Goal: Ask a question

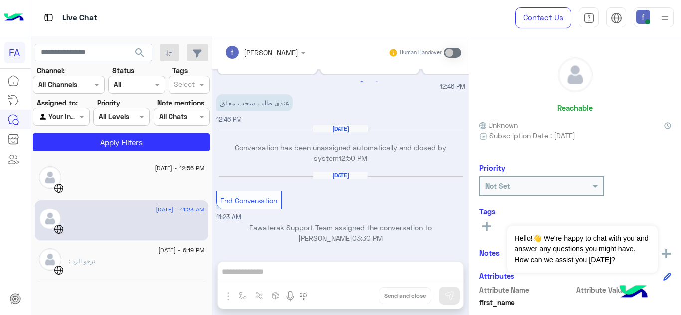
click at [286, 274] on div "[PERSON_NAME] Human Handover [DATE] اختر 12:46 PM أنت الآن تتحدث مع ممثل قسم ال…" at bounding box center [340, 177] width 256 height 283
click at [251, 274] on div "[PERSON_NAME] Human Handover [DATE] اختر 12:46 PM أنت الآن تتحدث مع ممثل قسم ال…" at bounding box center [340, 177] width 256 height 283
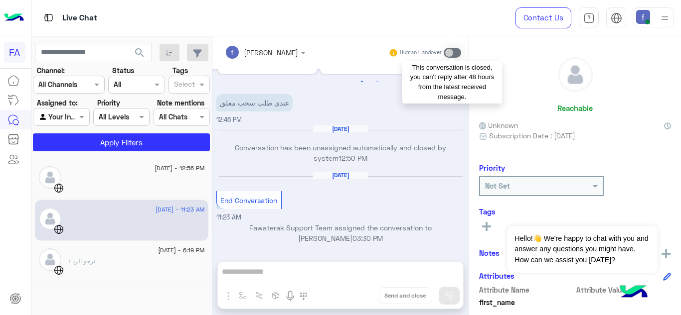
click at [451, 54] on span at bounding box center [451, 53] width 17 height 10
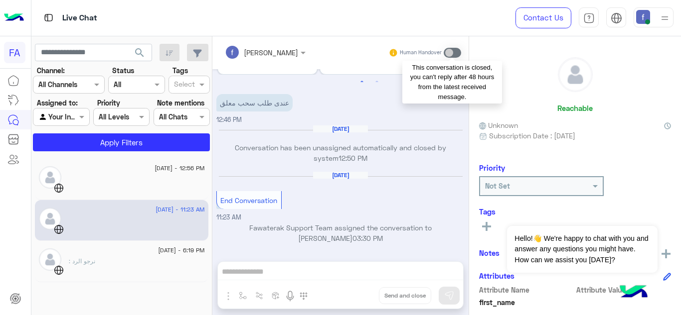
click at [451, 54] on span at bounding box center [451, 53] width 17 height 10
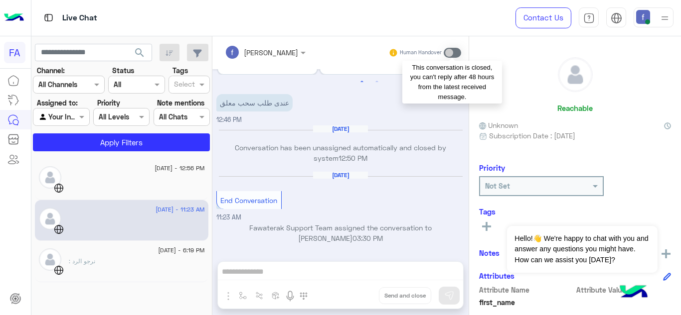
drag, startPoint x: 451, startPoint y: 54, endPoint x: 305, endPoint y: 0, distance: 156.2
click at [348, 13] on div "Live Chat Contact Us Help Center عربي English search Channel: Channel All Chann…" at bounding box center [356, 157] width 650 height 315
